Goal: Task Accomplishment & Management: Complete application form

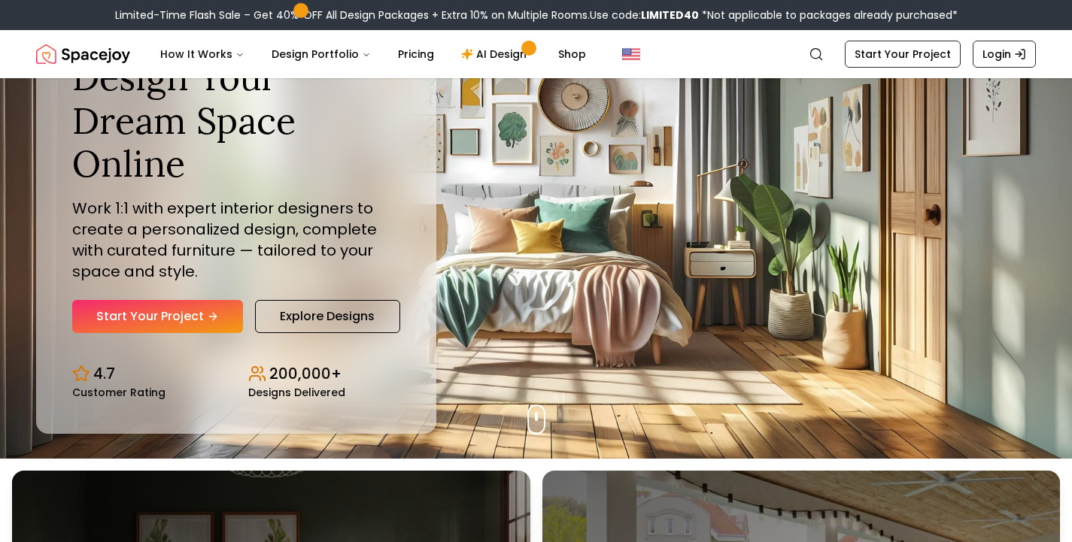
scroll to position [86, 0]
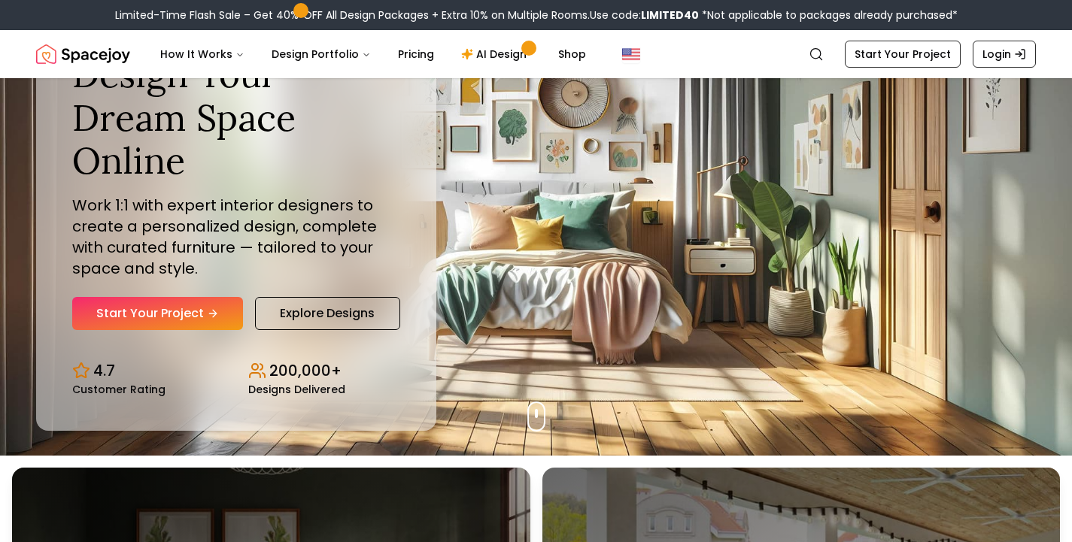
click at [158, 297] on link "Start Your Project" at bounding box center [157, 313] width 171 height 33
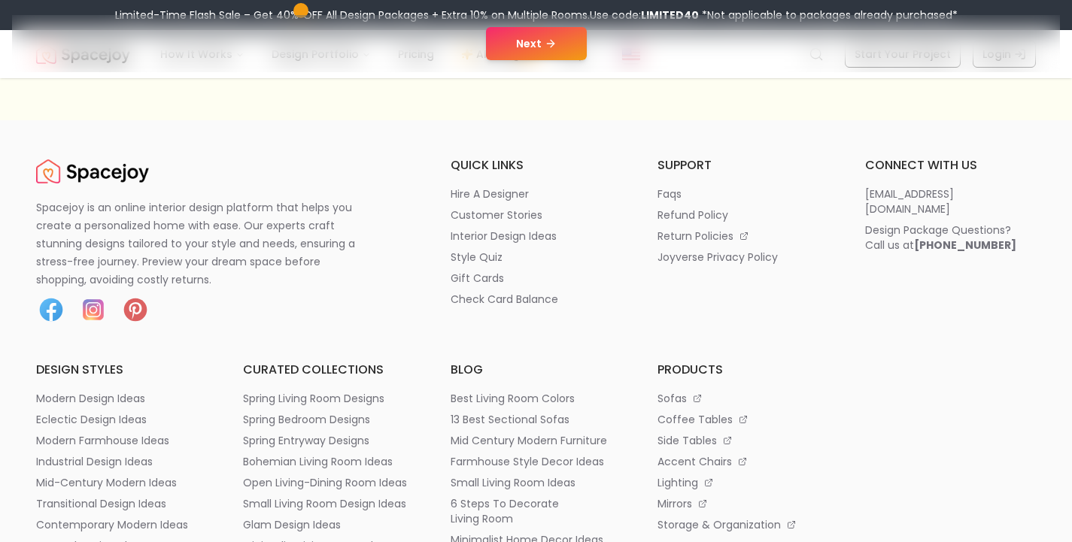
scroll to position [316, 0]
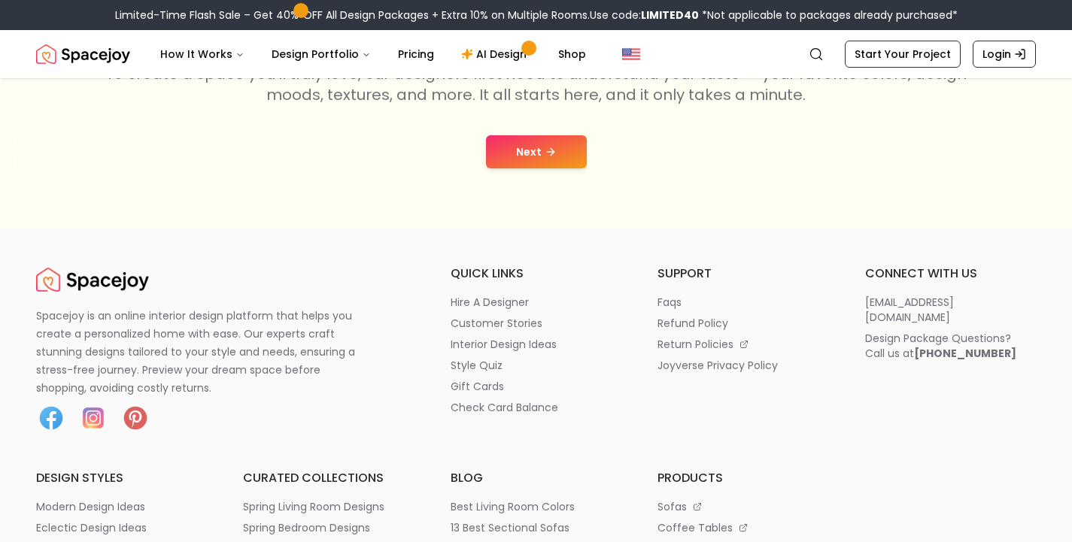
click at [526, 168] on button "Next" at bounding box center [536, 151] width 101 height 33
